Goal: Task Accomplishment & Management: Use online tool/utility

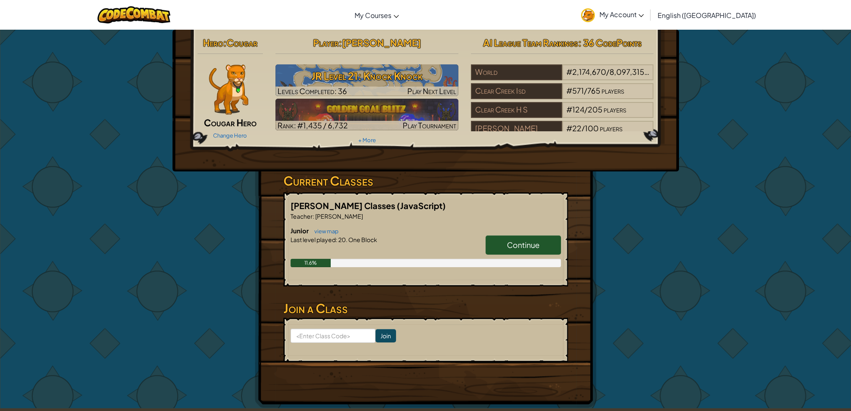
click at [375, 77] on h3 "JR Level 21: Knock Knock" at bounding box center [366, 76] width 183 height 19
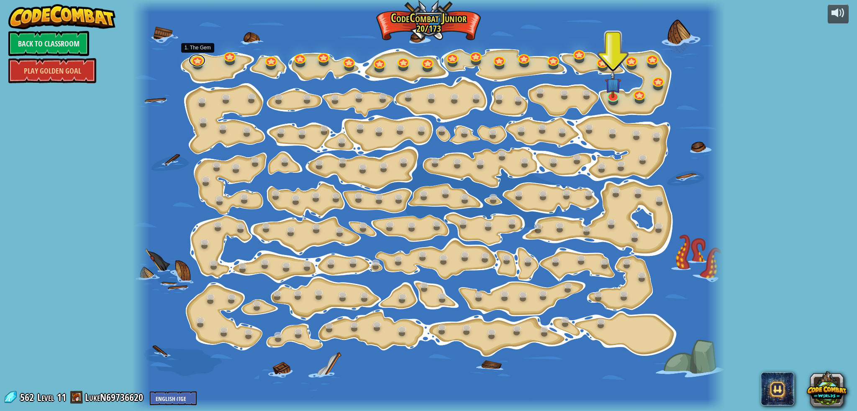
click at [198, 58] on link at bounding box center [197, 60] width 17 height 13
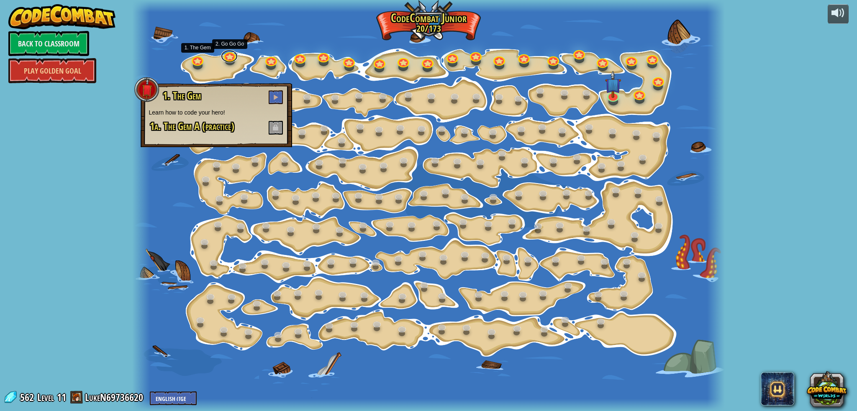
click at [231, 59] on link at bounding box center [229, 56] width 17 height 13
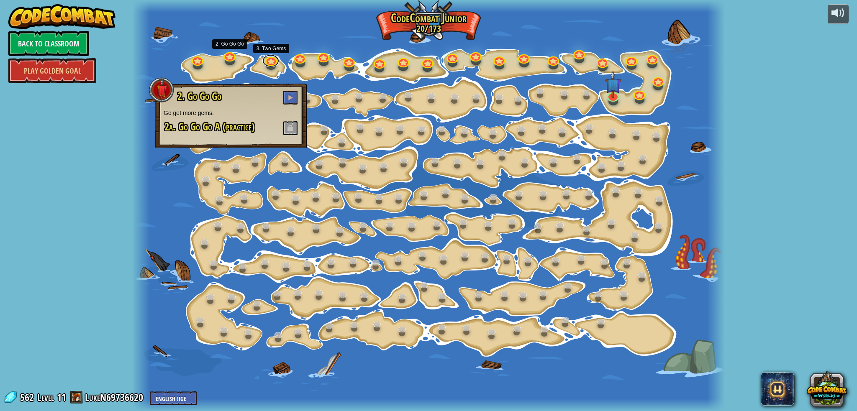
click at [265, 61] on link at bounding box center [270, 60] width 17 height 13
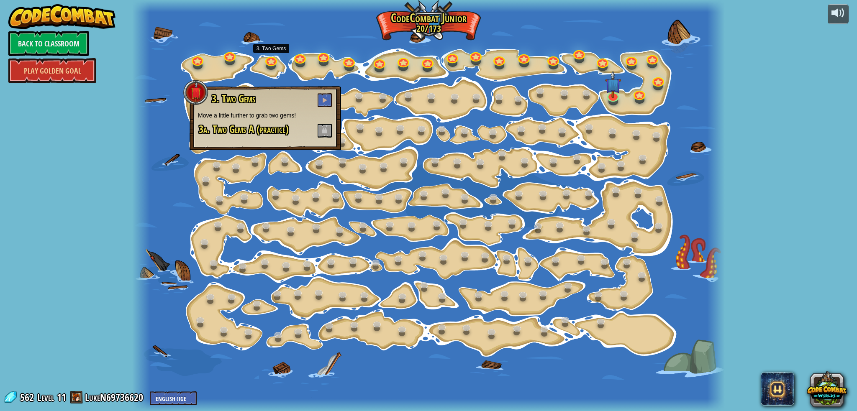
click at [310, 62] on div at bounding box center [428, 205] width 593 height 411
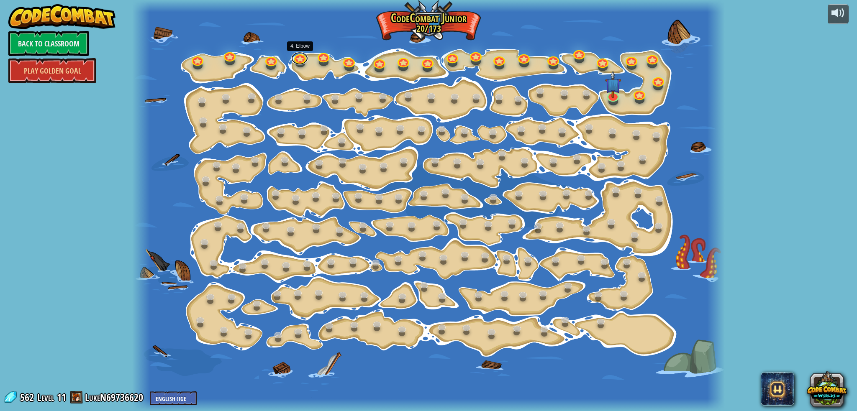
click at [300, 61] on link at bounding box center [299, 58] width 17 height 13
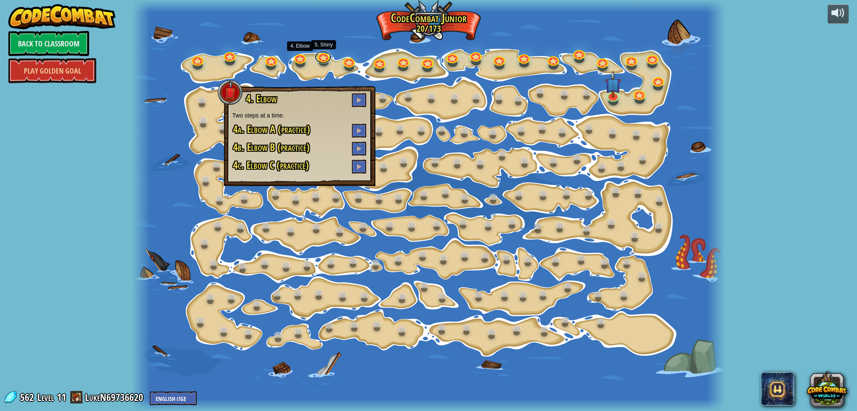
click at [323, 61] on link at bounding box center [323, 57] width 17 height 13
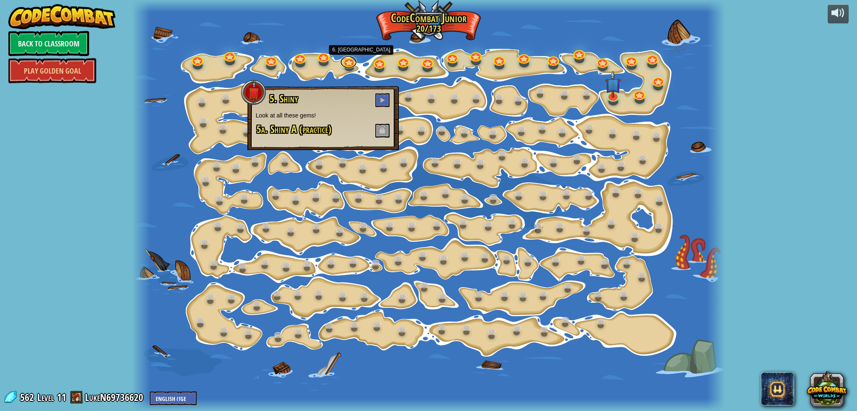
click at [350, 62] on link at bounding box center [348, 62] width 17 height 13
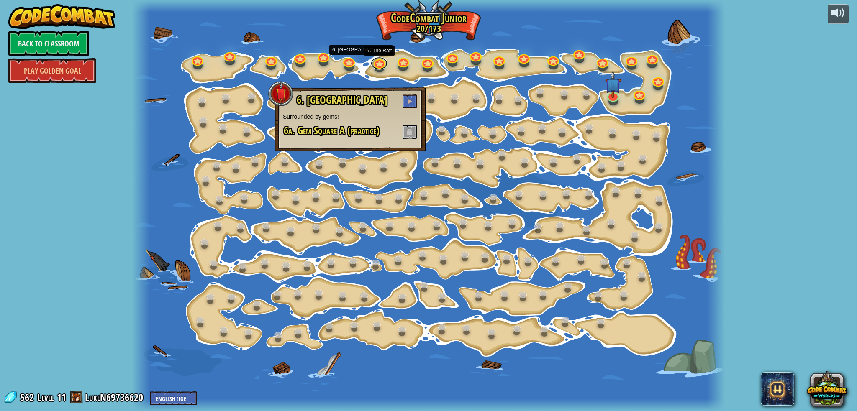
click at [378, 65] on link at bounding box center [379, 63] width 17 height 13
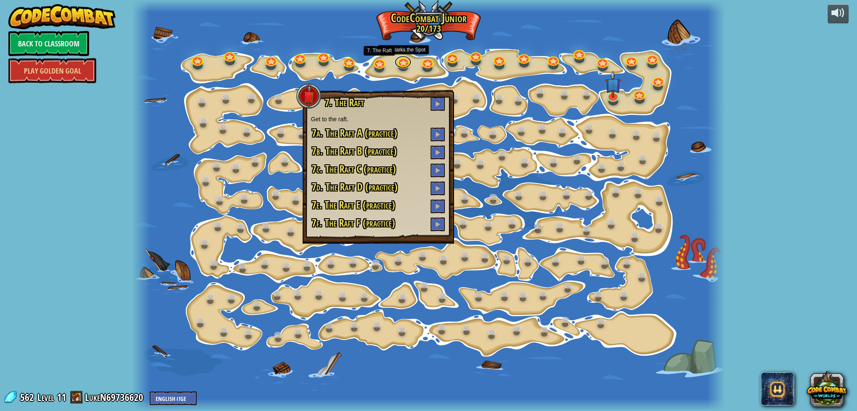
click at [400, 66] on link at bounding box center [403, 62] width 17 height 13
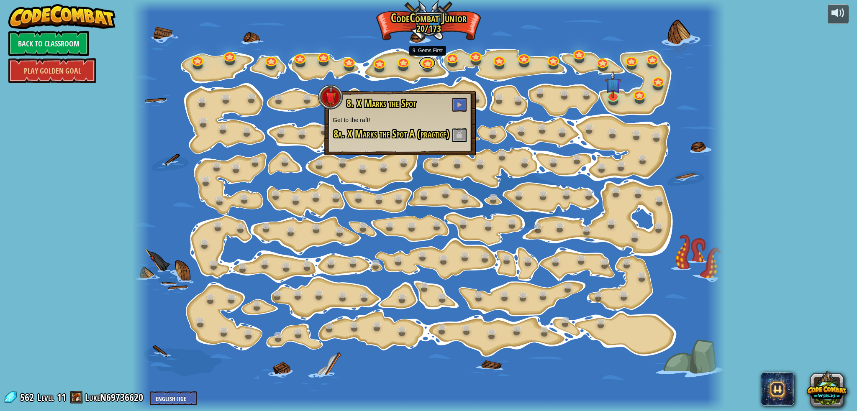
click at [426, 65] on link at bounding box center [427, 63] width 17 height 13
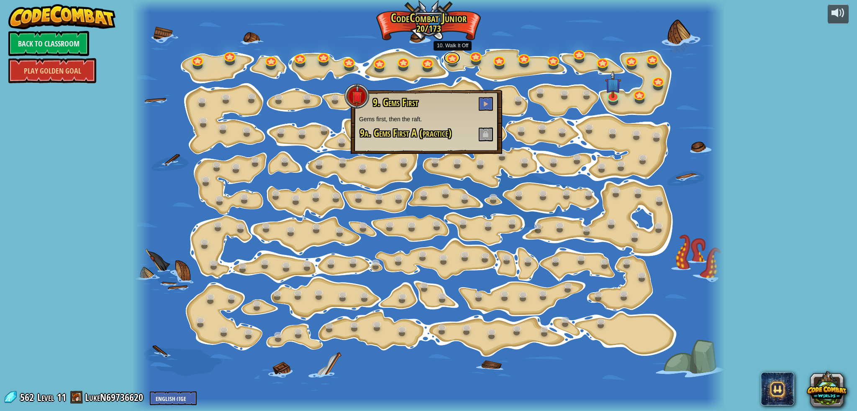
click at [450, 62] on link at bounding box center [452, 58] width 17 height 13
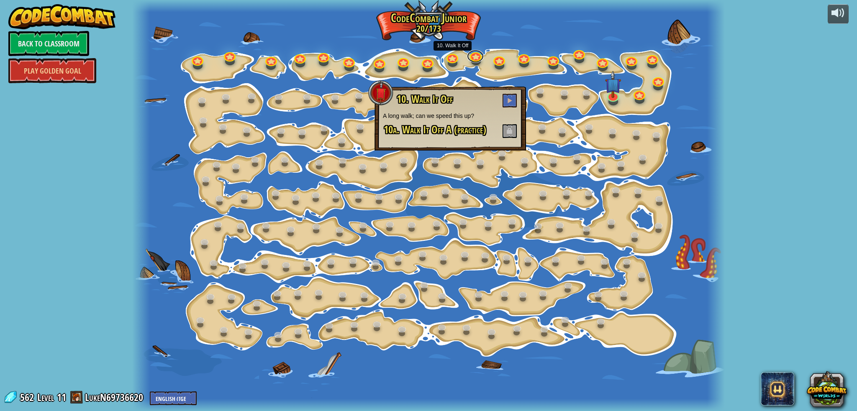
click at [475, 59] on link at bounding box center [475, 56] width 17 height 13
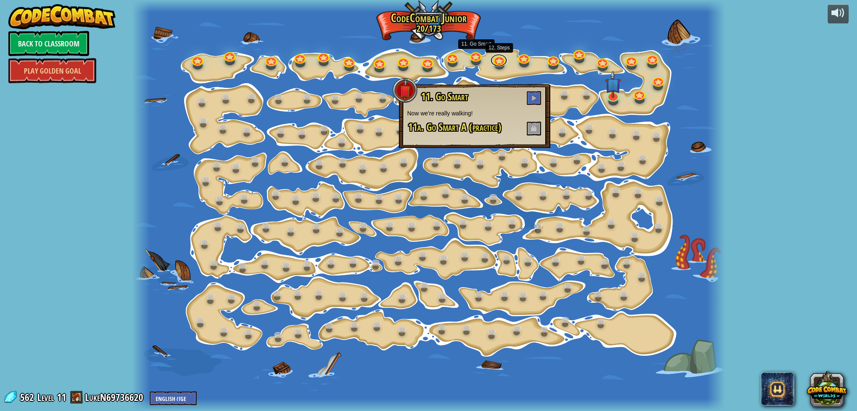
click at [502, 58] on link at bounding box center [498, 60] width 17 height 13
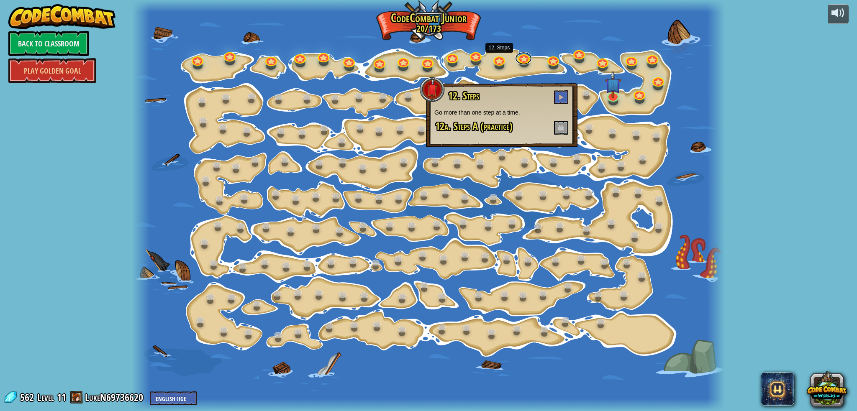
click at [523, 62] on link at bounding box center [523, 58] width 17 height 13
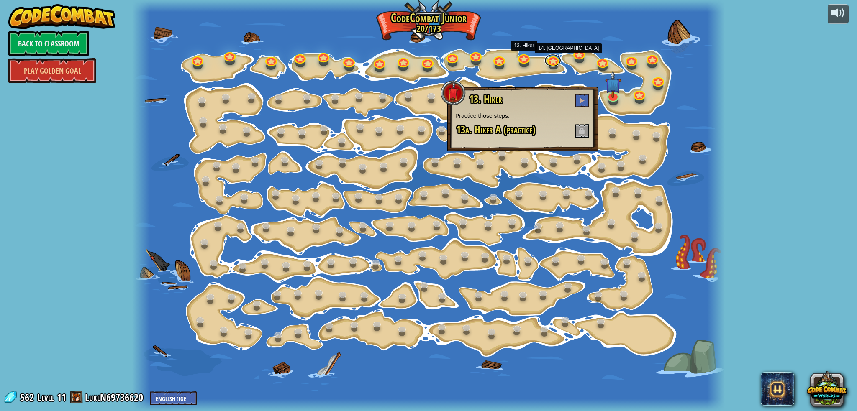
click at [554, 62] on link at bounding box center [552, 60] width 17 height 13
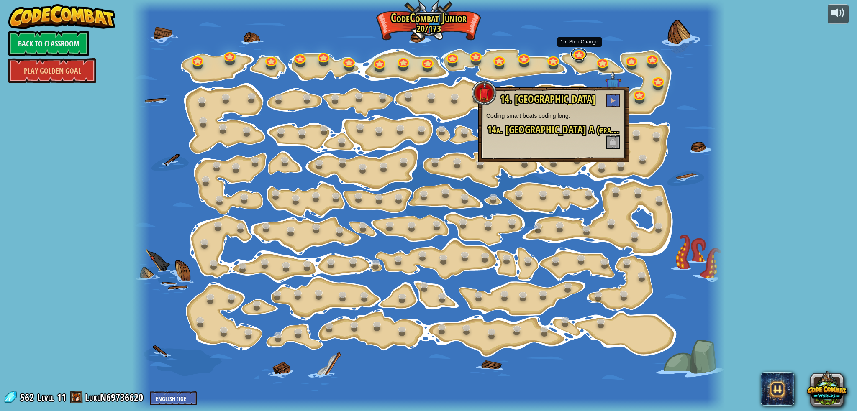
click at [577, 56] on link at bounding box center [578, 54] width 17 height 13
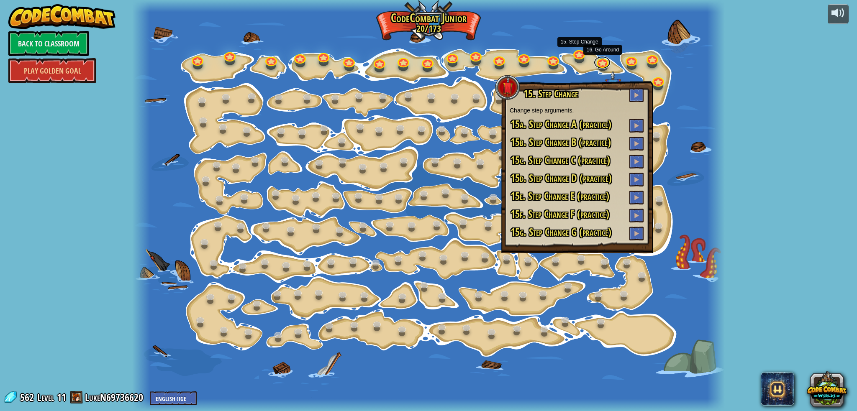
click at [603, 60] on link at bounding box center [602, 62] width 17 height 13
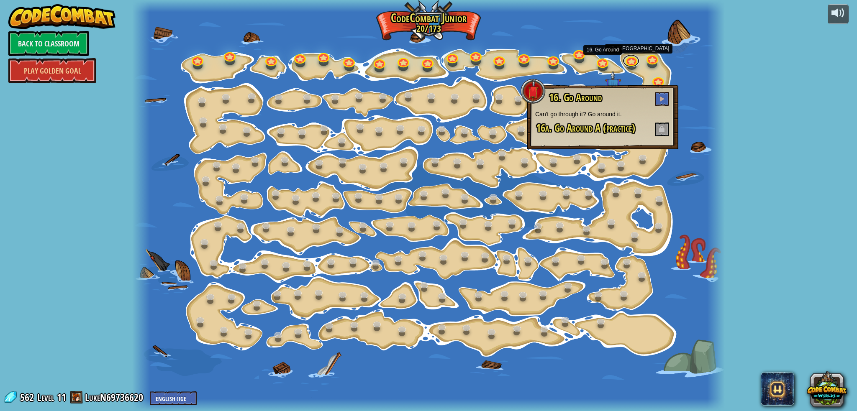
click at [629, 60] on link at bounding box center [631, 61] width 17 height 13
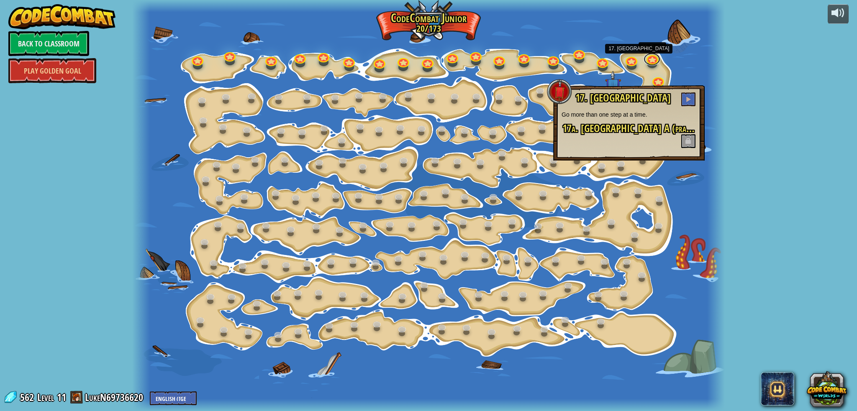
click at [650, 58] on link at bounding box center [652, 59] width 17 height 13
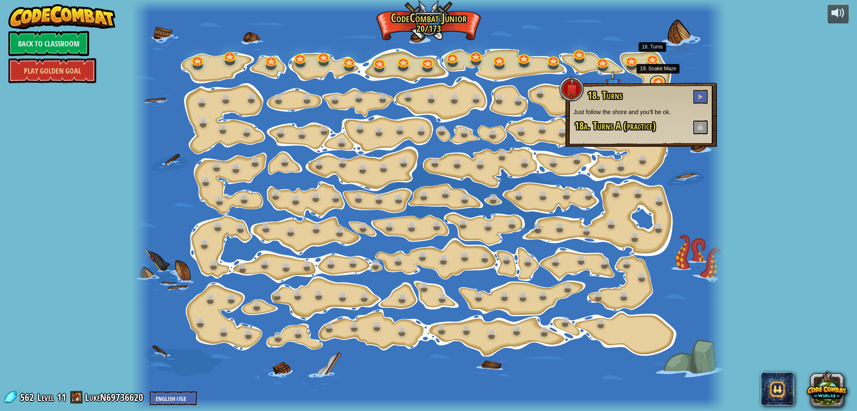
click at [657, 78] on link at bounding box center [657, 81] width 17 height 13
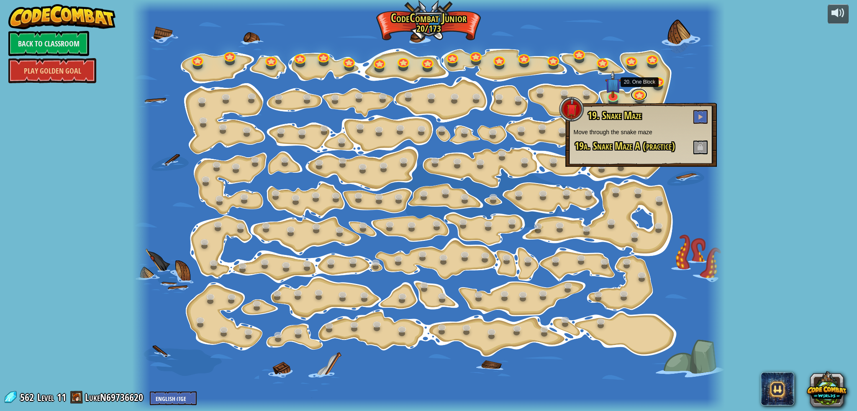
click at [638, 98] on link at bounding box center [639, 94] width 17 height 13
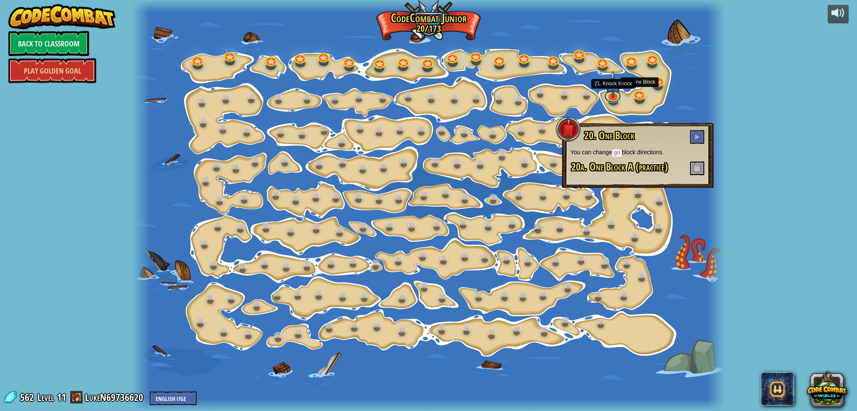
click at [612, 97] on link at bounding box center [612, 96] width 17 height 13
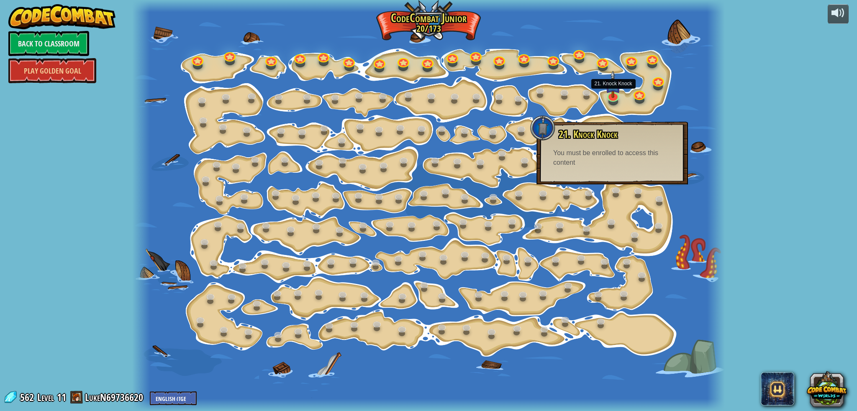
click at [626, 160] on div "You must be enrolled to access this content" at bounding box center [612, 158] width 118 height 19
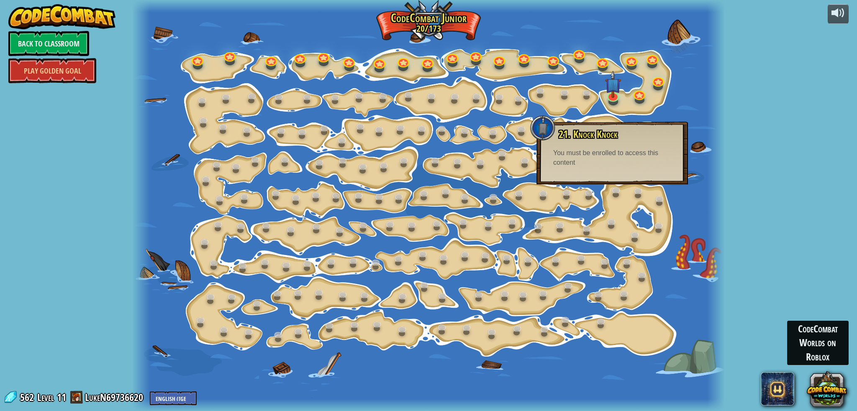
click at [832, 385] on button at bounding box center [827, 389] width 40 height 40
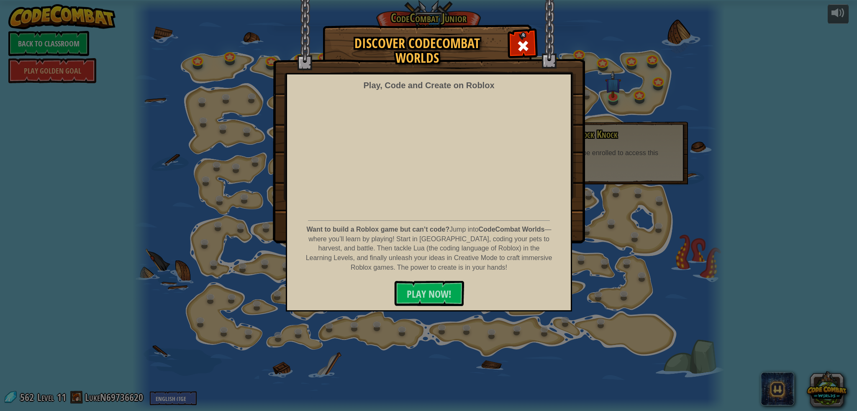
click at [531, 45] on div at bounding box center [523, 45] width 26 height 26
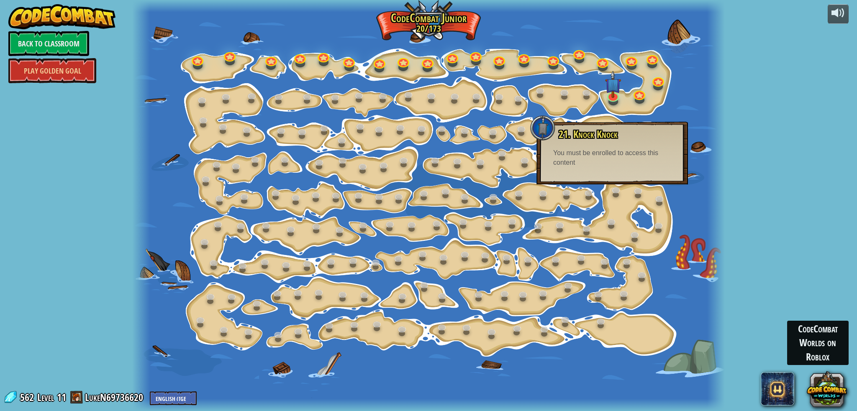
click at [699, 293] on div at bounding box center [428, 205] width 593 height 411
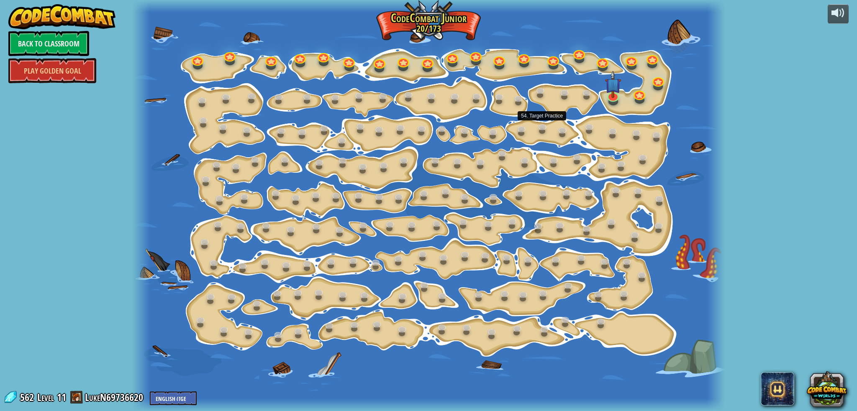
click at [551, 133] on div at bounding box center [428, 205] width 593 height 411
click at [485, 98] on div "15. Step Change Change step arguments. 15a. Step Change A (practice) 15b. Step …" at bounding box center [428, 205] width 593 height 411
click at [499, 98] on link at bounding box center [500, 98] width 17 height 13
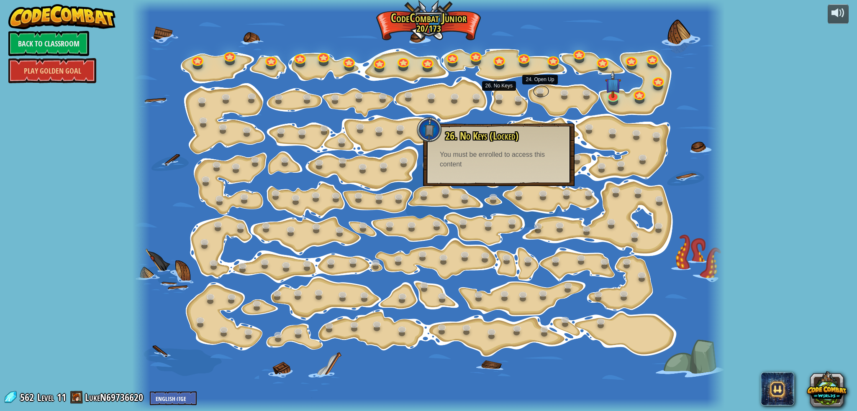
click at [540, 95] on link at bounding box center [541, 91] width 17 height 13
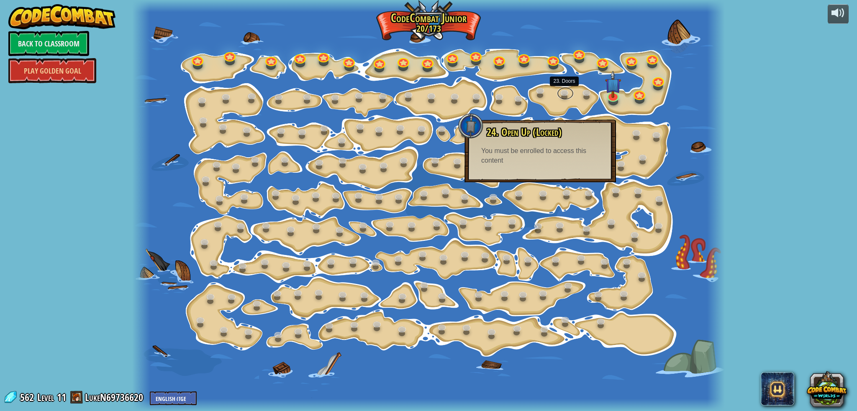
click at [564, 95] on link at bounding box center [565, 93] width 17 height 13
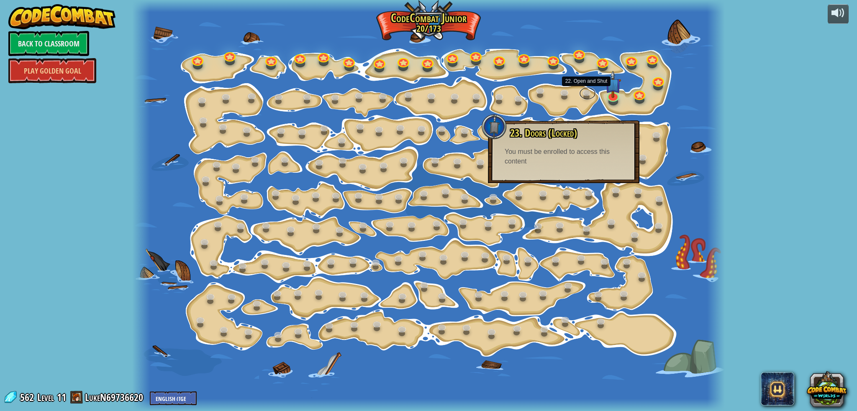
click at [583, 96] on link at bounding box center [587, 93] width 17 height 13
